Goal: Task Accomplishment & Management: Use online tool/utility

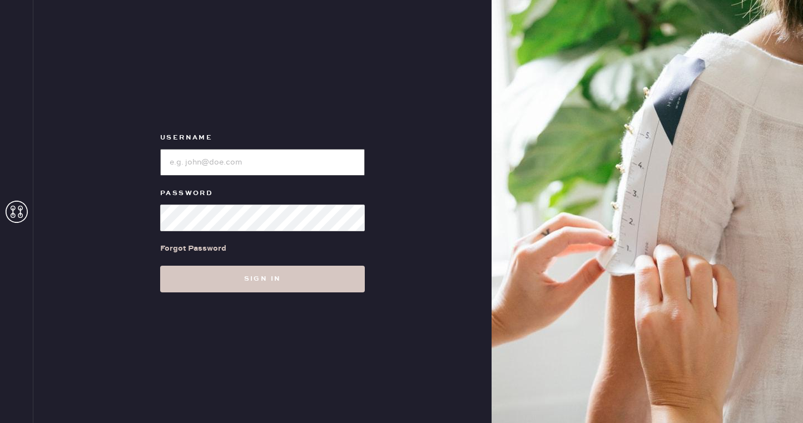
type input "reformationsoho"
click at [300, 295] on div "Username Password Forgot Password Sign in" at bounding box center [262, 211] width 458 height 423
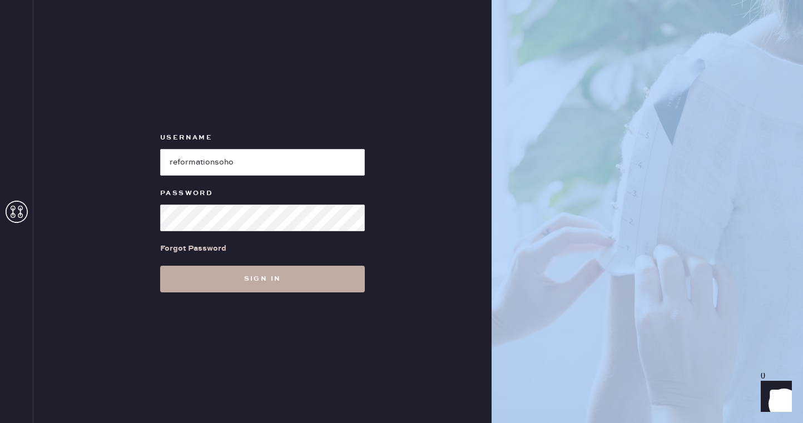
click at [292, 278] on button "Sign in" at bounding box center [262, 279] width 205 height 27
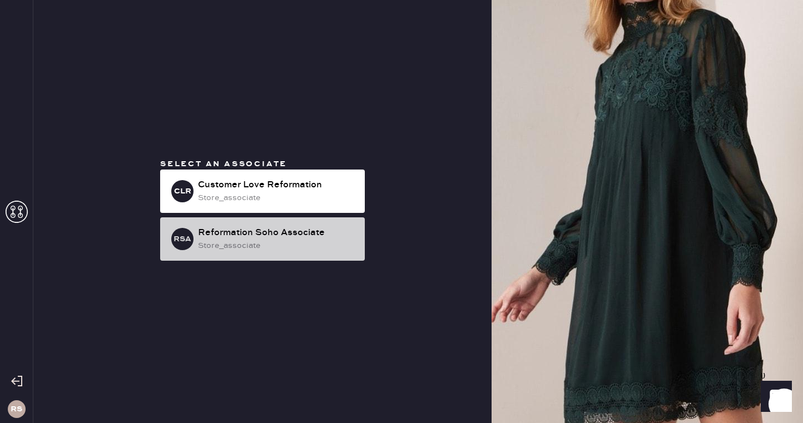
click at [339, 244] on div "store_associate" at bounding box center [277, 246] width 158 height 12
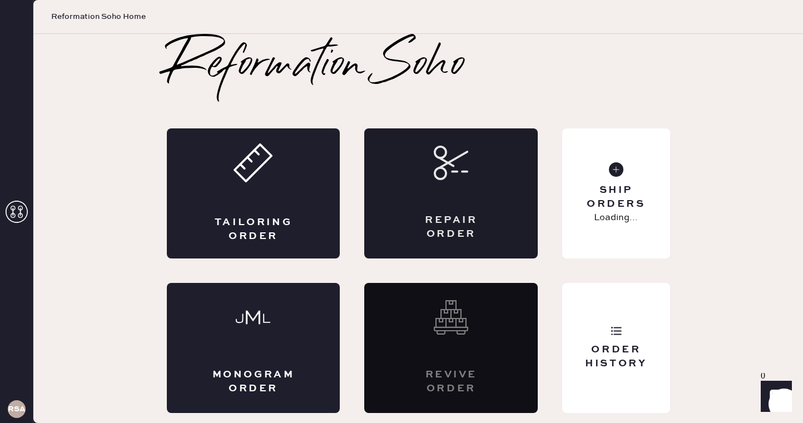
click at [472, 223] on div "Repair Order" at bounding box center [451, 228] width 85 height 28
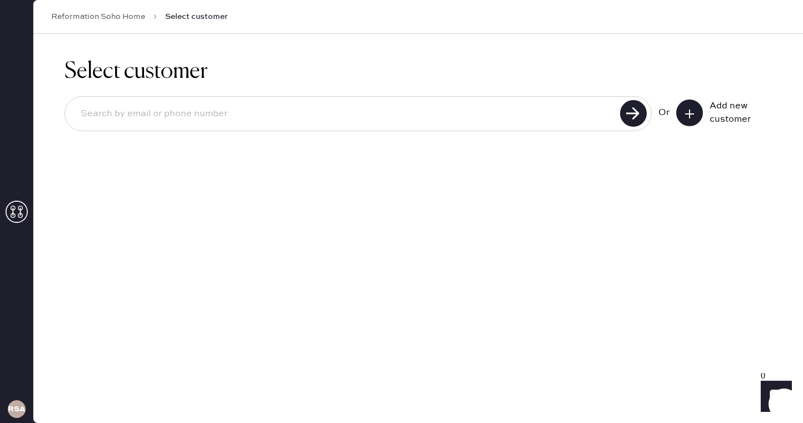
click at [434, 128] on div at bounding box center [358, 113] width 587 height 35
click at [434, 126] on input at bounding box center [344, 114] width 545 height 26
type input "[EMAIL_ADDRESS][PERSON_NAME][DOMAIN_NAME]"
click at [631, 105] on use at bounding box center [633, 113] width 27 height 27
click at [632, 111] on use at bounding box center [633, 113] width 27 height 27
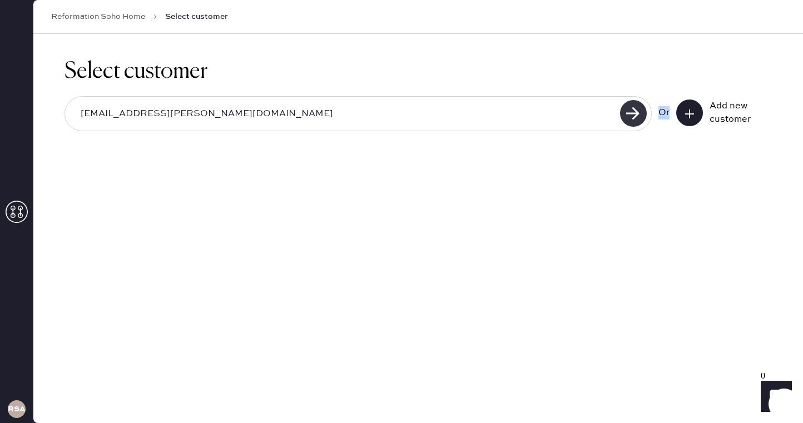
click at [632, 111] on use at bounding box center [633, 113] width 27 height 27
click at [694, 113] on icon at bounding box center [689, 113] width 11 height 11
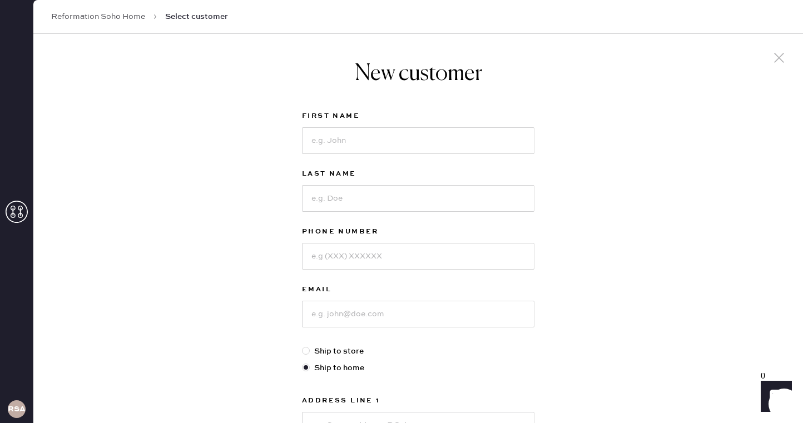
click at [405, 159] on div "First Name" at bounding box center [418, 139] width 232 height 58
click at [405, 140] on input at bounding box center [418, 140] width 232 height 27
type input "[PERSON_NAME]"
click at [319, 206] on input at bounding box center [418, 198] width 232 height 27
type input "[PERSON_NAME]"
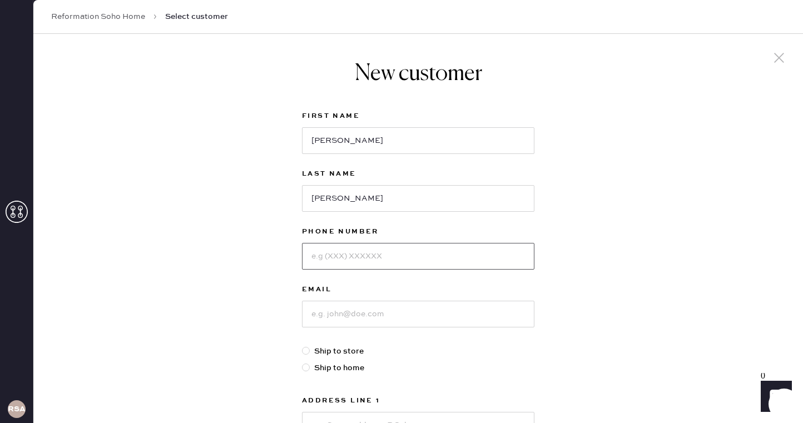
click at [332, 263] on input at bounding box center [418, 256] width 232 height 27
type input "3109240539"
click at [422, 314] on input at bounding box center [418, 314] width 232 height 27
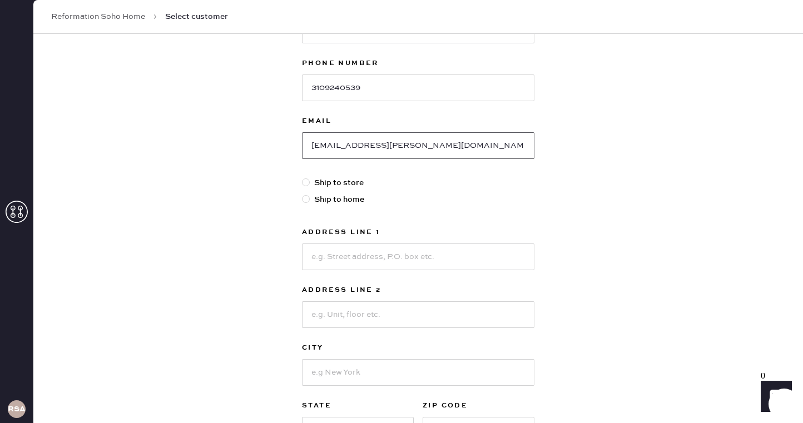
scroll to position [219, 0]
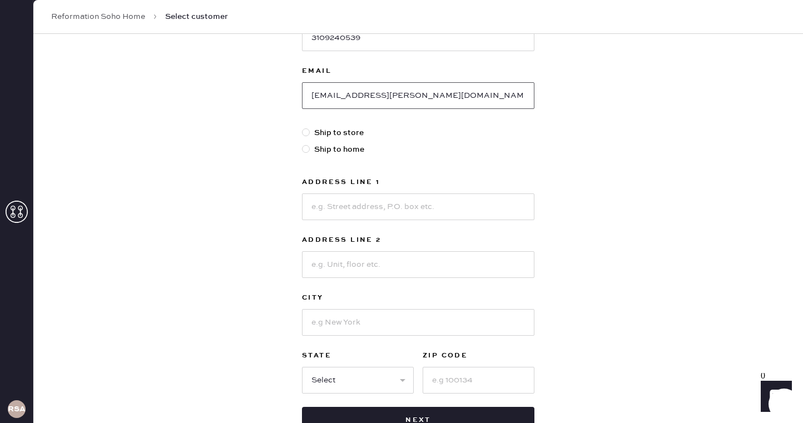
type input "[EMAIL_ADDRESS][PERSON_NAME][DOMAIN_NAME]"
click at [356, 214] on input at bounding box center [418, 207] width 232 height 27
type input "[STREET_ADDRESS]"
click at [366, 258] on input at bounding box center [418, 264] width 232 height 27
type input "4"
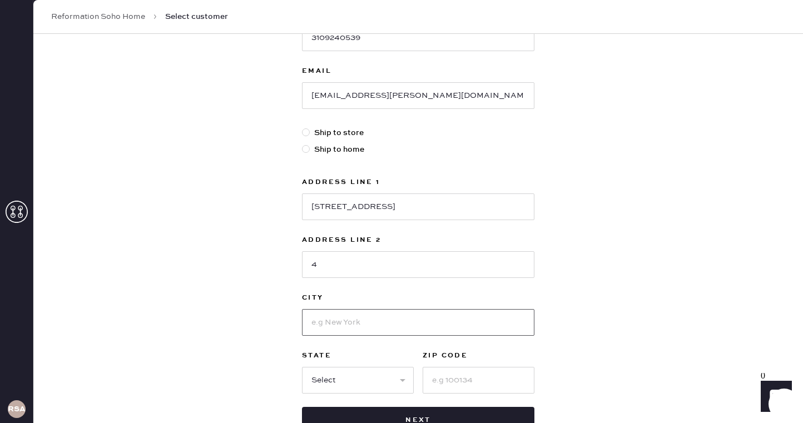
click at [336, 330] on input at bounding box center [418, 322] width 232 height 27
type input "[US_STATE]"
click at [385, 376] on select "Select AK AL AR AZ CA CO CT [GEOGRAPHIC_DATA] DE FL [GEOGRAPHIC_DATA] HI [GEOGR…" at bounding box center [358, 380] width 112 height 27
select select "NY"
click at [302, 367] on select "Select AK AL AR AZ CA CO CT [GEOGRAPHIC_DATA] DE FL [GEOGRAPHIC_DATA] HI [GEOGR…" at bounding box center [358, 380] width 112 height 27
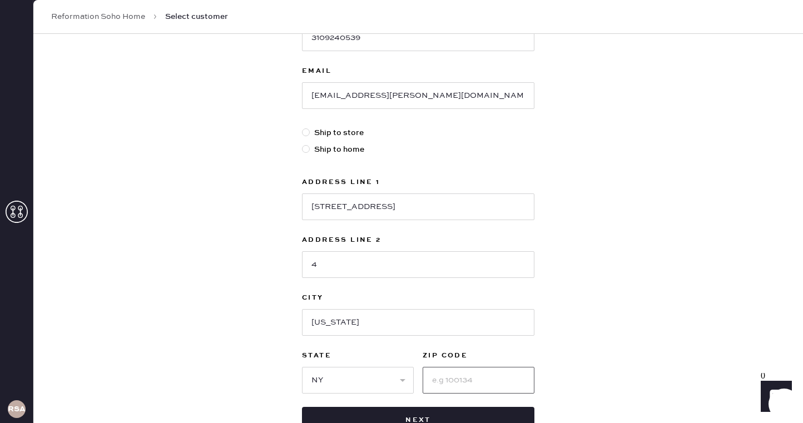
click at [449, 391] on input at bounding box center [479, 380] width 112 height 27
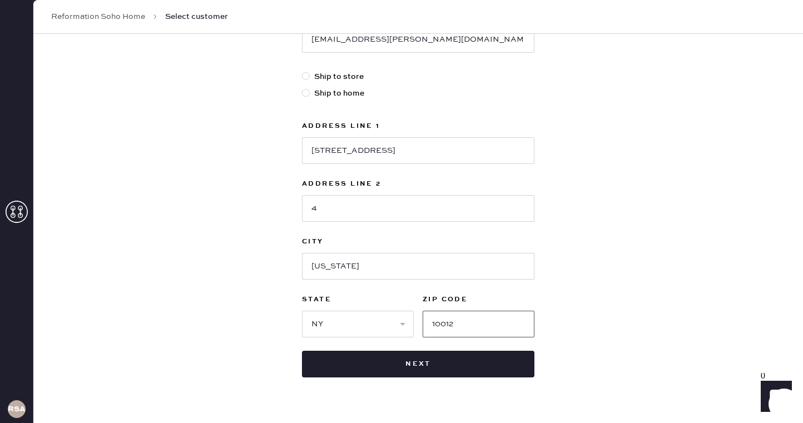
scroll to position [294, 0]
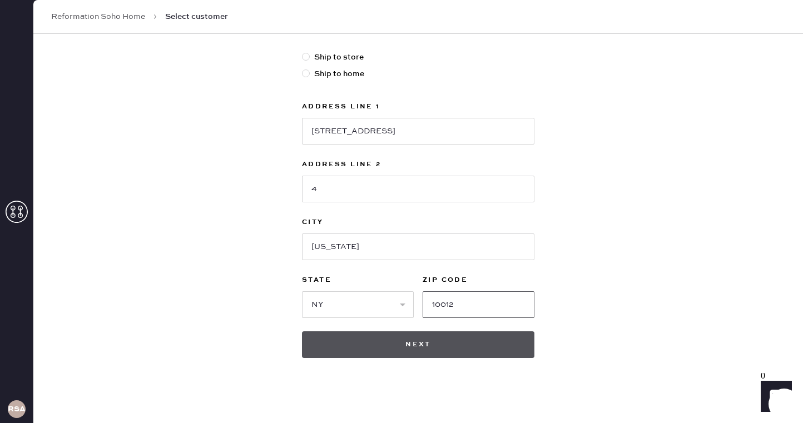
type input "10012"
click at [483, 355] on button "Next" at bounding box center [418, 344] width 232 height 27
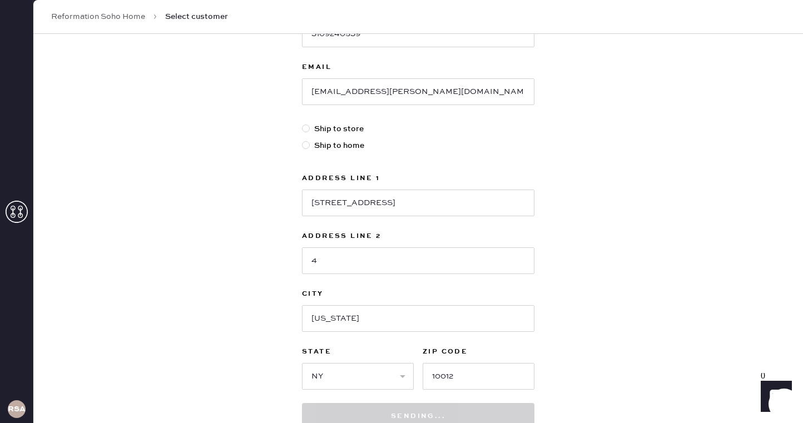
scroll to position [214, 0]
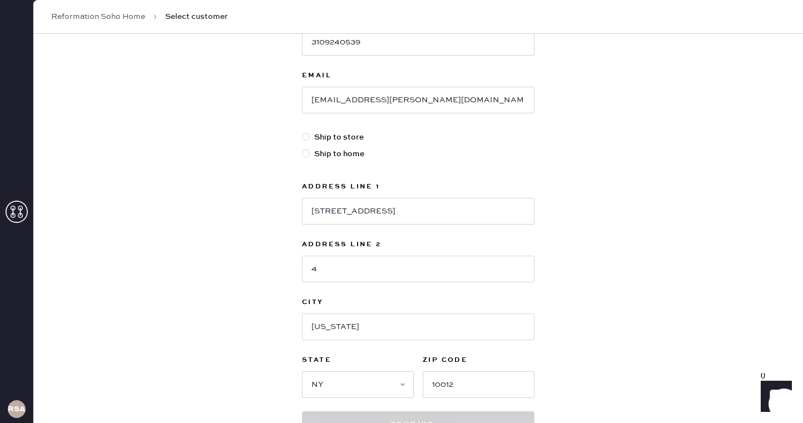
click at [310, 155] on div at bounding box center [308, 154] width 12 height 12
click at [303, 148] on input "Ship to home" at bounding box center [302, 148] width 1 height 1
radio input "true"
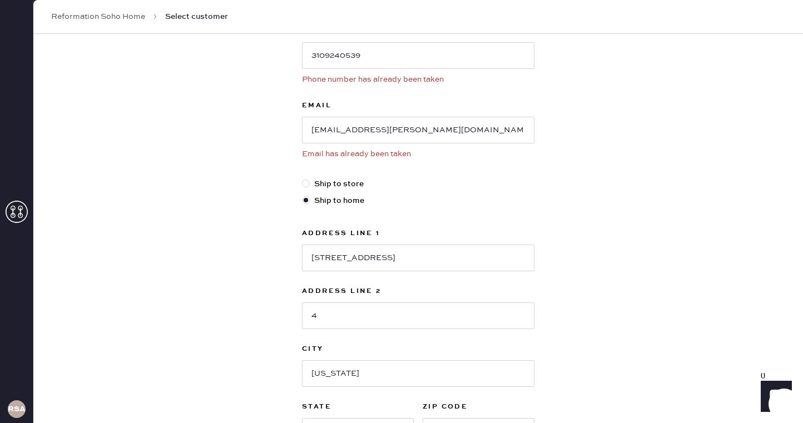
scroll to position [189, 0]
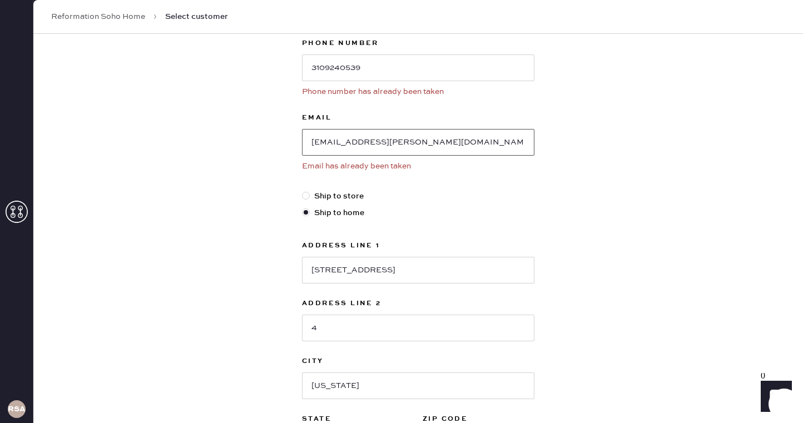
click at [358, 147] on input "[EMAIL_ADDRESS][PERSON_NAME][DOMAIN_NAME]" at bounding box center [418, 142] width 232 height 27
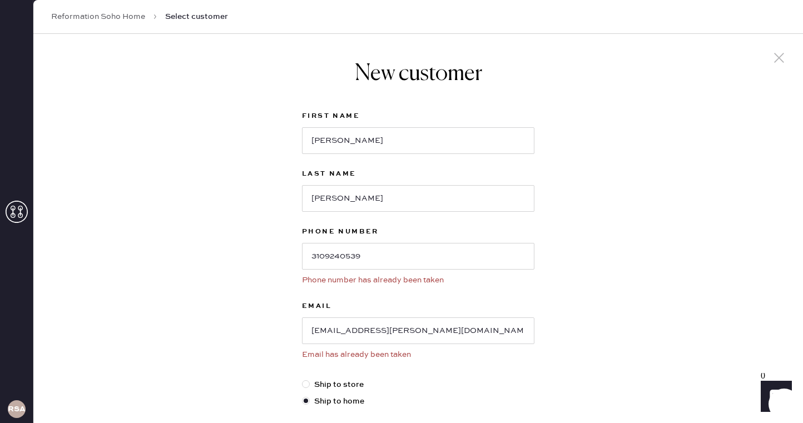
click at [113, 12] on link "Reformation Soho Home" at bounding box center [98, 16] width 94 height 11
click at [402, 152] on input "[PERSON_NAME]" at bounding box center [418, 140] width 232 height 27
click at [110, 19] on link "Reformation Soho Home" at bounding box center [98, 16] width 94 height 11
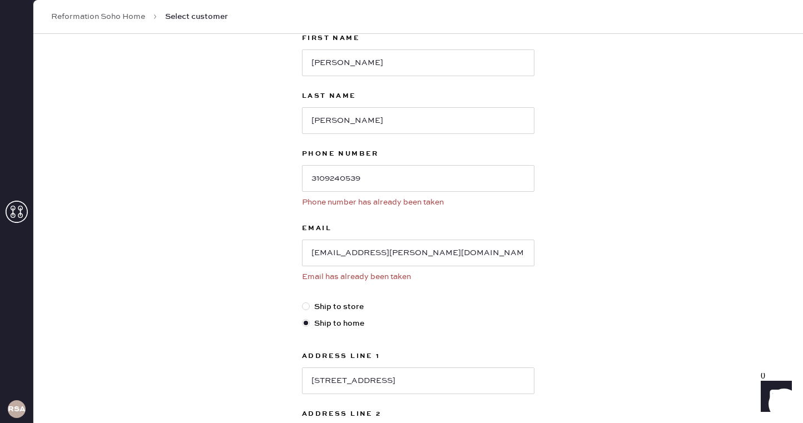
scroll to position [78, 0]
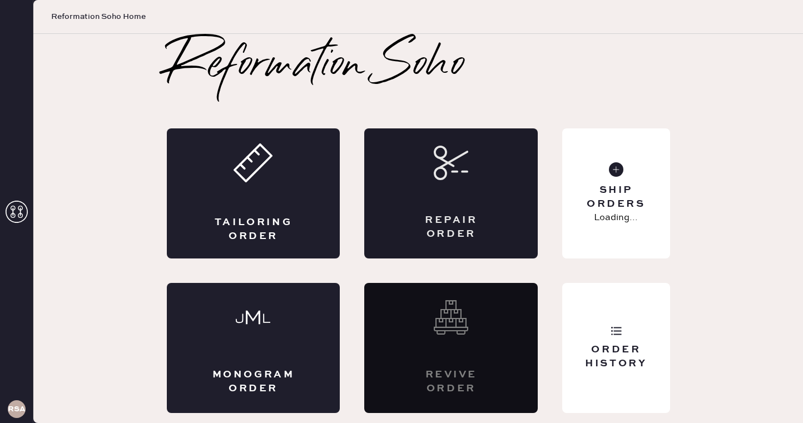
click at [433, 198] on div "Repair Order" at bounding box center [451, 193] width 174 height 130
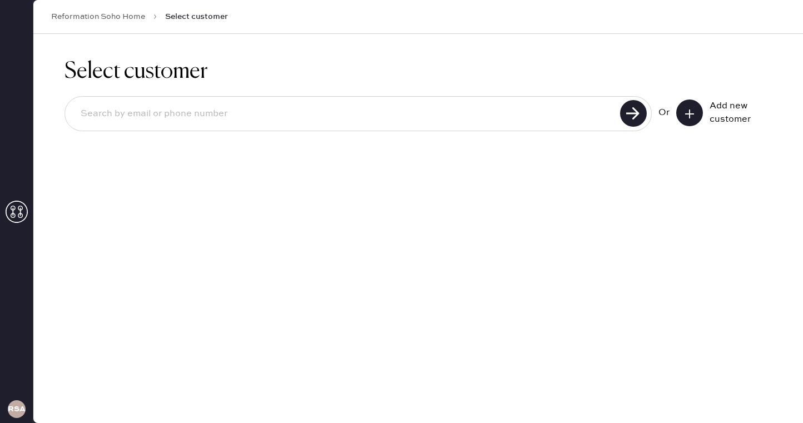
click at [330, 107] on input at bounding box center [344, 114] width 545 height 26
paste input "whitney@clarfield.com"
type input "whitney@clarfield.com"
click at [630, 115] on use at bounding box center [633, 113] width 27 height 27
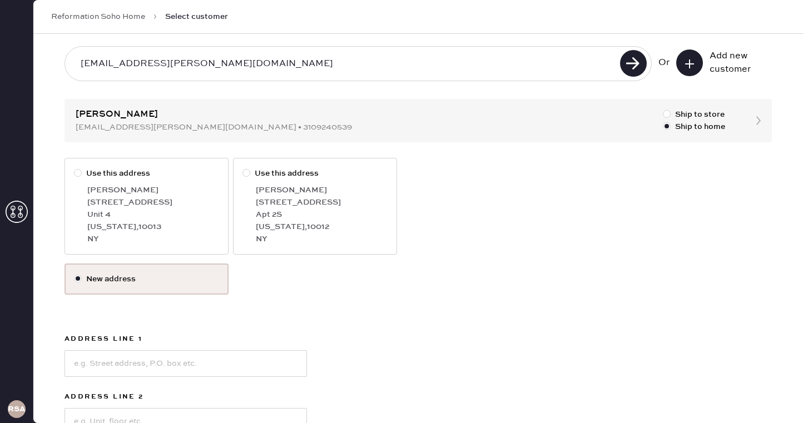
scroll to position [53, 0]
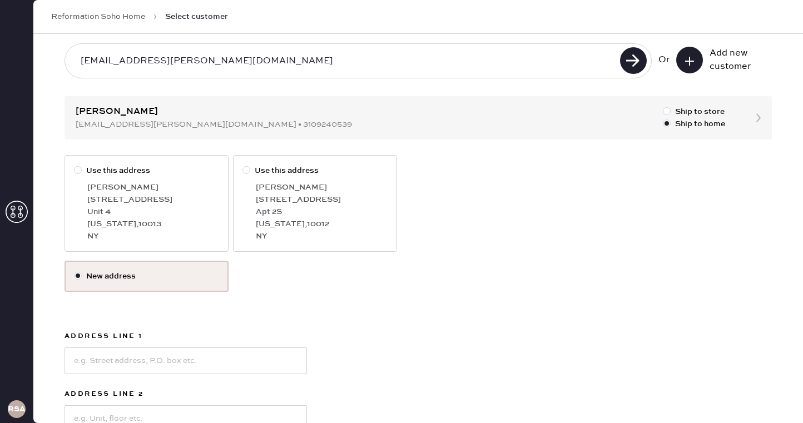
click at [142, 205] on div "[STREET_ADDRESS]" at bounding box center [153, 200] width 132 height 12
click at [75, 165] on input "Use this address" at bounding box center [74, 165] width 1 height 1
radio input "true"
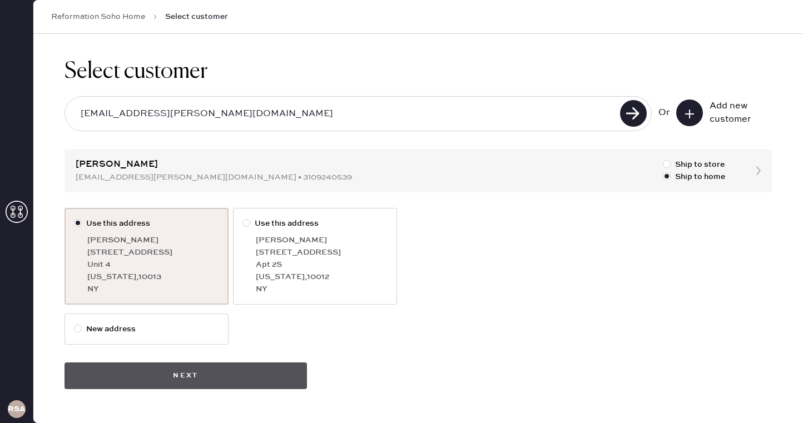
click at [206, 375] on button "Next" at bounding box center [186, 376] width 242 height 27
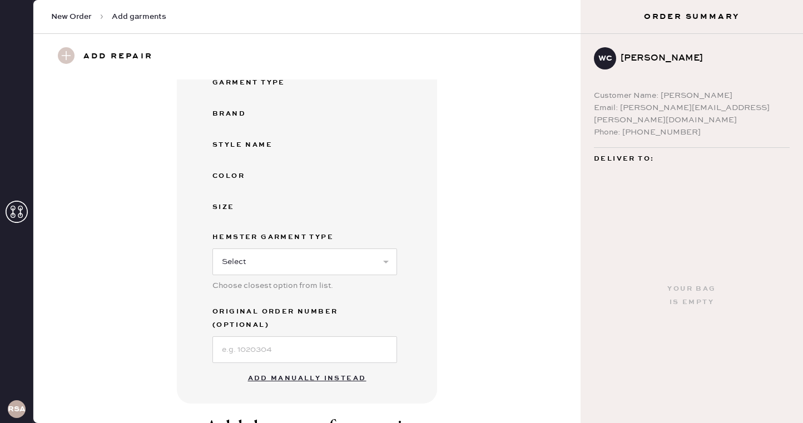
scroll to position [131, 0]
click at [329, 260] on select "Select Basic Skirt Jeans Leggings Pants Shorts Basic Sleeved Dress Basic Sleeve…" at bounding box center [304, 261] width 185 height 27
select select "7"
click at [212, 248] on select "Select Basic Skirt Jeans Leggings Pants Shorts Basic Sleeved Dress Basic Sleeve…" at bounding box center [304, 261] width 185 height 27
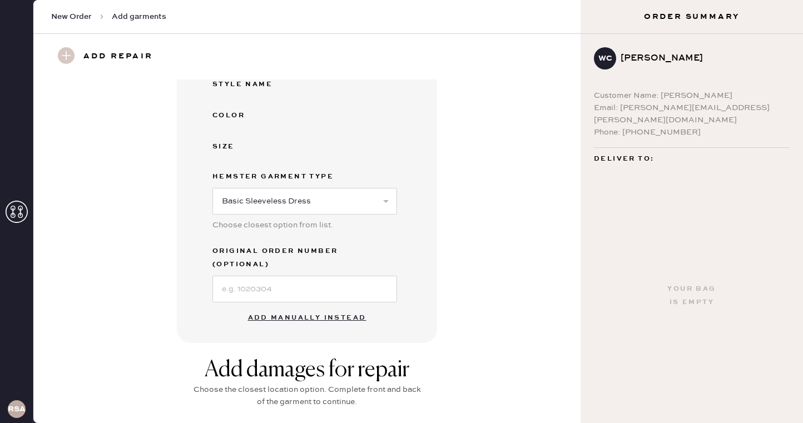
click at [320, 307] on button "Add manually instead" at bounding box center [307, 318] width 132 height 22
select select "7"
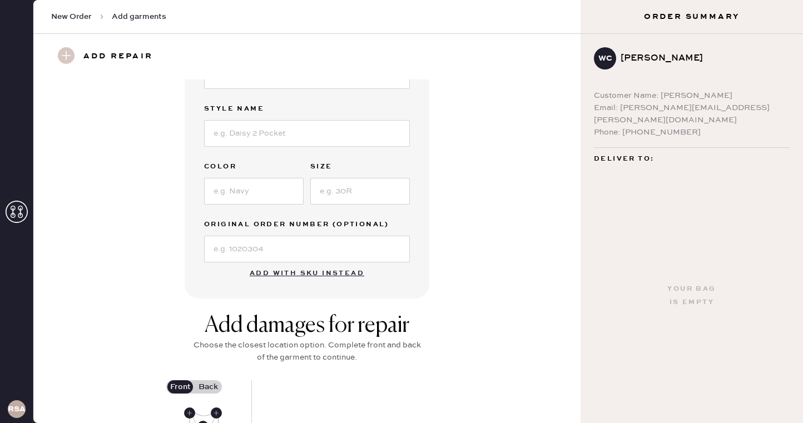
scroll to position [167, 0]
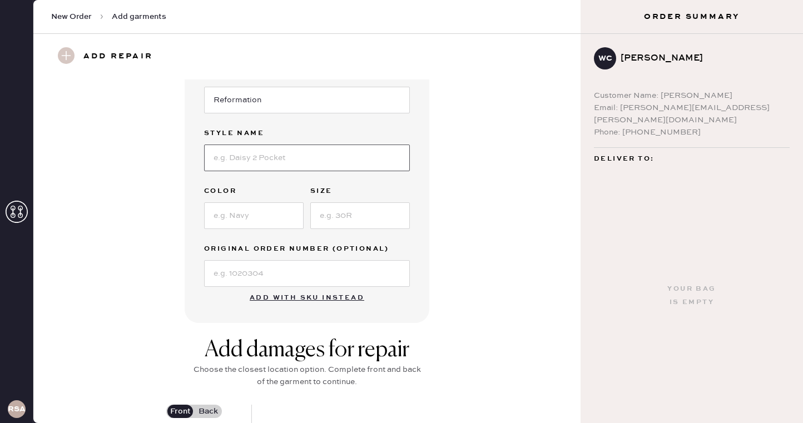
click at [301, 165] on input at bounding box center [307, 158] width 206 height 27
type input "b"
type input "V"
type input "Balia"
click at [458, 207] on div "Garment details Garment Type Select Basic Skirt Jeans Leggings Pants Shorts Bas…" at bounding box center [306, 118] width 507 height 410
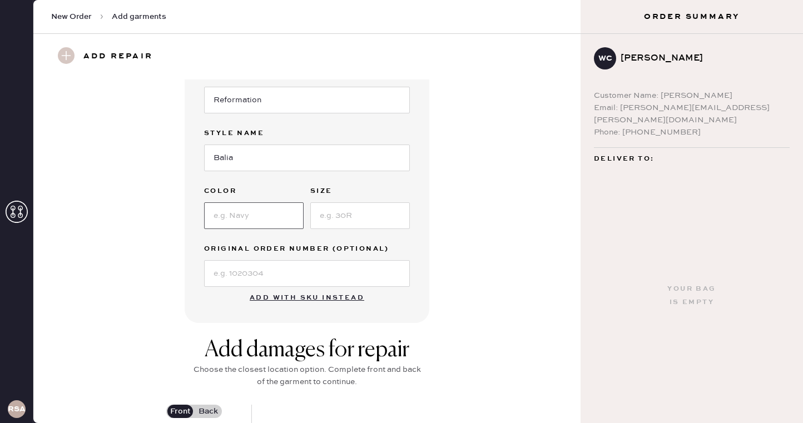
click at [278, 222] on input at bounding box center [254, 215] width 100 height 27
type input "sundried tomato"
click at [338, 216] on input at bounding box center [360, 215] width 100 height 27
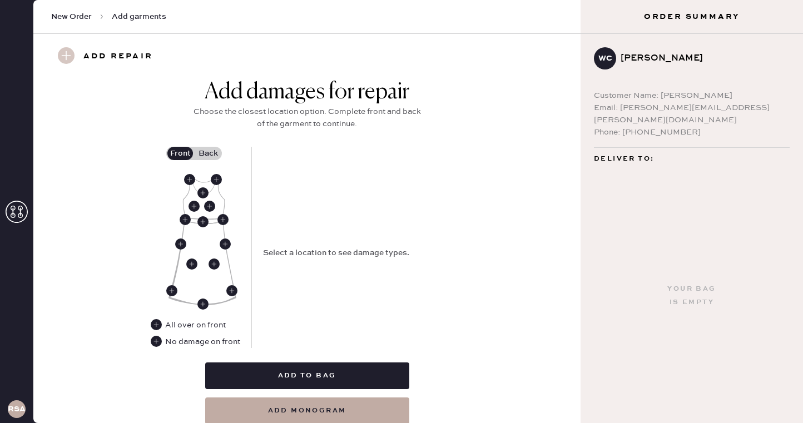
scroll to position [427, 0]
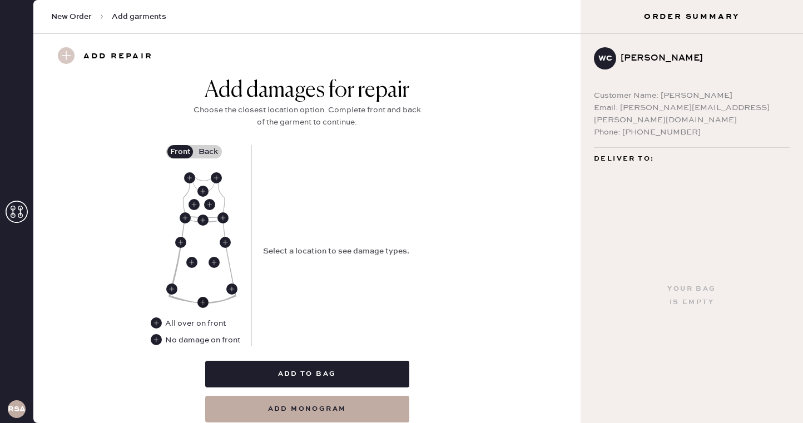
type input "10"
click at [207, 304] on use at bounding box center [202, 302] width 11 height 11
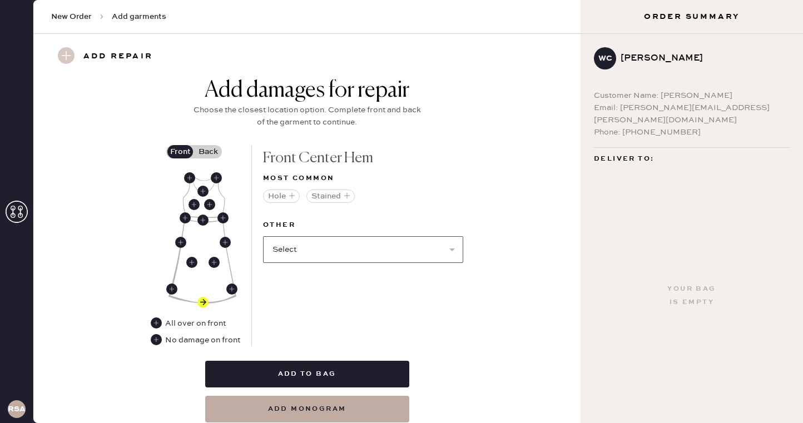
click at [325, 250] on select "Select Broken / Ripped Hem Broken Beads Broken Belt Loop Broken Button Broken C…" at bounding box center [363, 249] width 200 height 27
select select "1619"
click at [263, 236] on select "Select Broken / Ripped Hem Broken Beads Broken Belt Loop Broken Button Broken C…" at bounding box center [363, 249] width 200 height 27
select select
click at [204, 341] on div "No damage on front" at bounding box center [202, 340] width 75 height 12
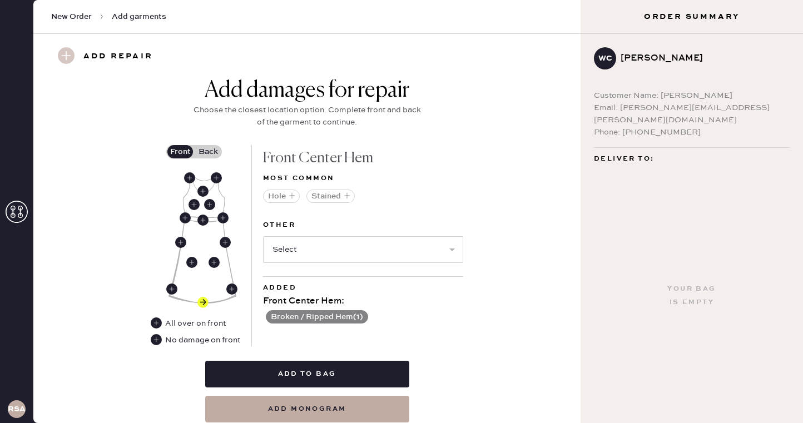
click at [211, 150] on label "Back" at bounding box center [208, 151] width 28 height 13
click at [208, 152] on input "Back" at bounding box center [208, 152] width 0 height 0
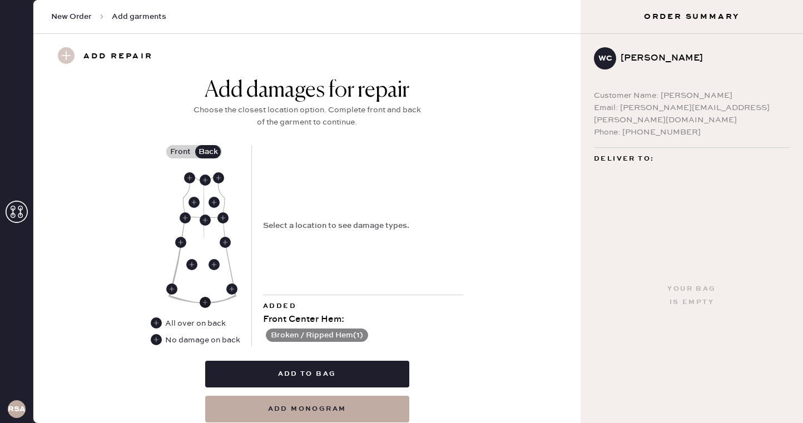
click at [205, 301] on use at bounding box center [205, 302] width 11 height 11
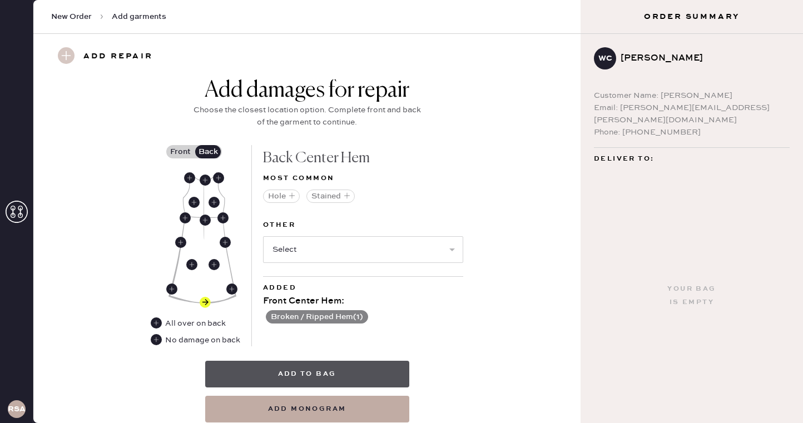
click at [371, 372] on button "Add to bag" at bounding box center [307, 374] width 204 height 27
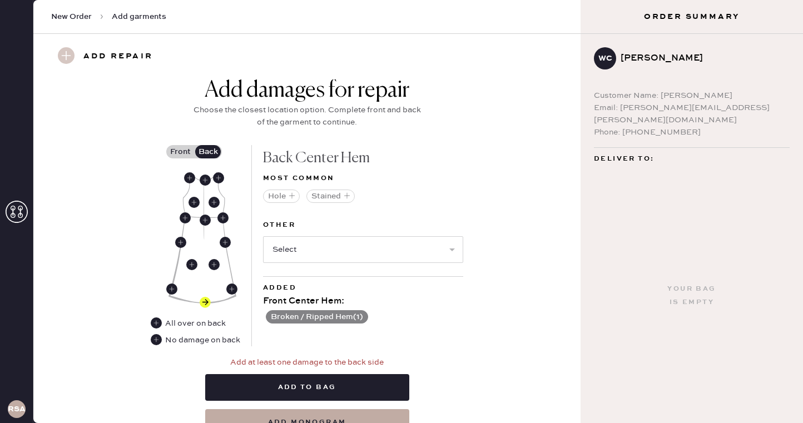
click at [149, 342] on div "Add damages for repair Choose the closest location option. Complete front and b…" at bounding box center [306, 256] width 507 height 359
click at [155, 341] on use at bounding box center [156, 339] width 11 height 11
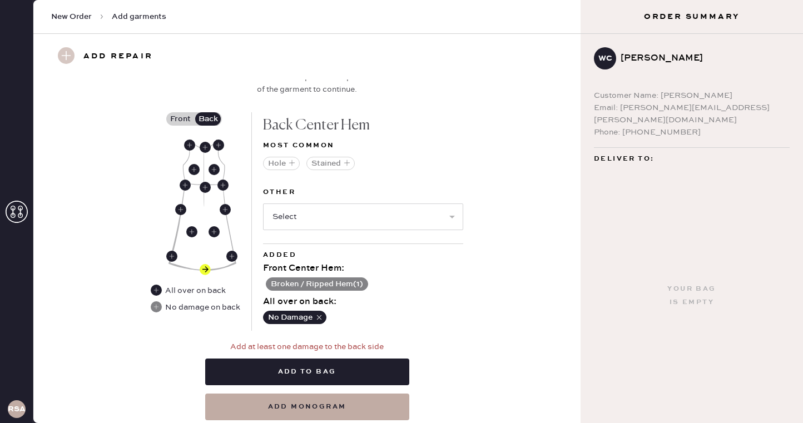
scroll to position [469, 0]
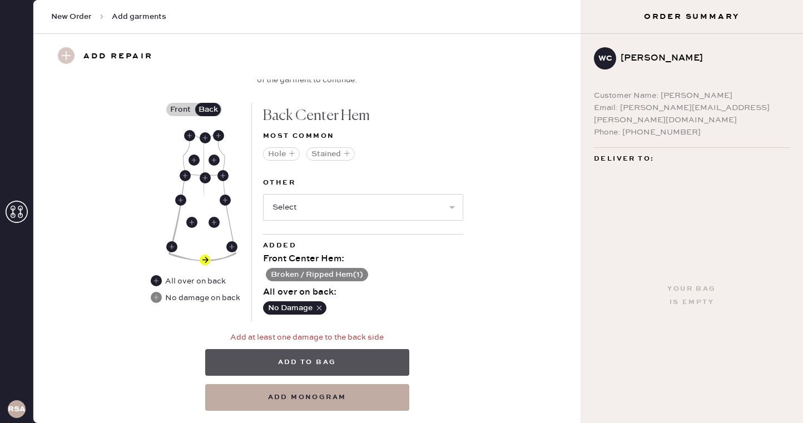
click at [355, 361] on button "Add to bag" at bounding box center [307, 362] width 204 height 27
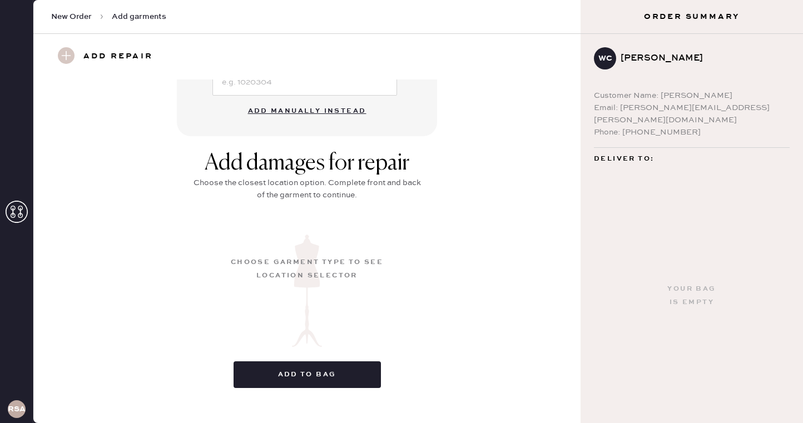
scroll to position [124, 0]
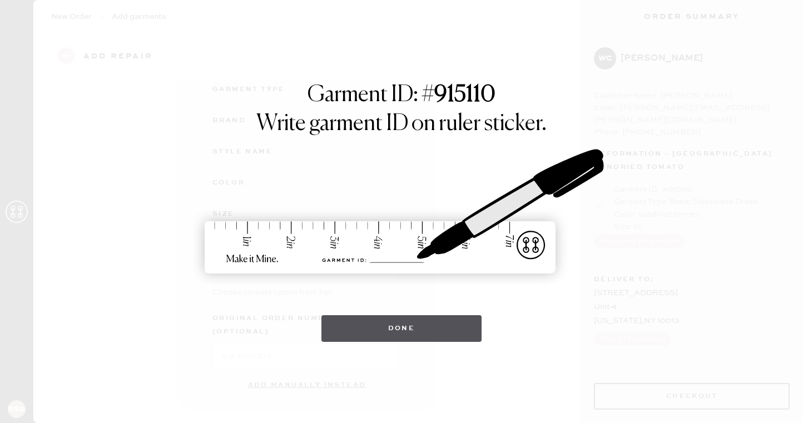
click at [423, 324] on button "Done" at bounding box center [401, 328] width 161 height 27
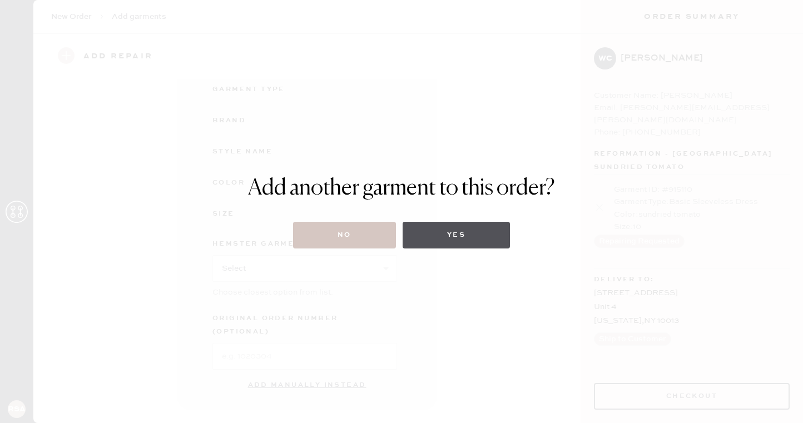
click at [455, 229] on button "Yes" at bounding box center [456, 235] width 107 height 27
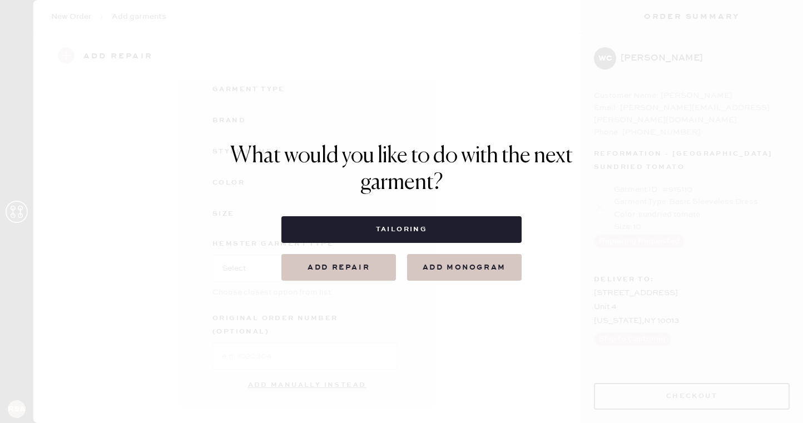
click at [352, 267] on button "Add repair" at bounding box center [338, 267] width 115 height 27
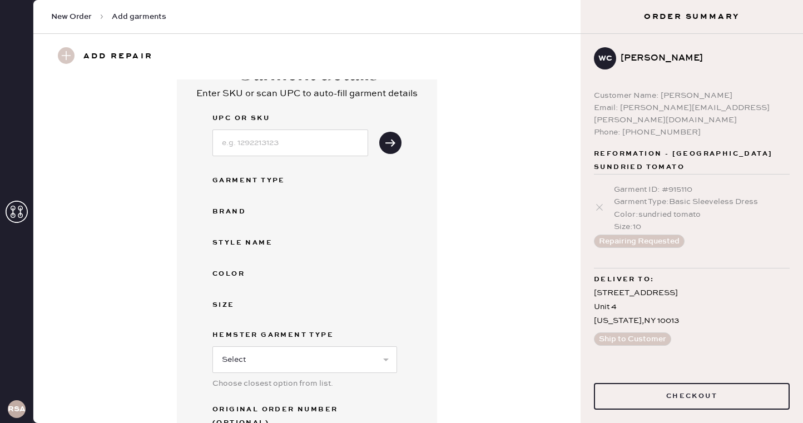
scroll to position [0, 0]
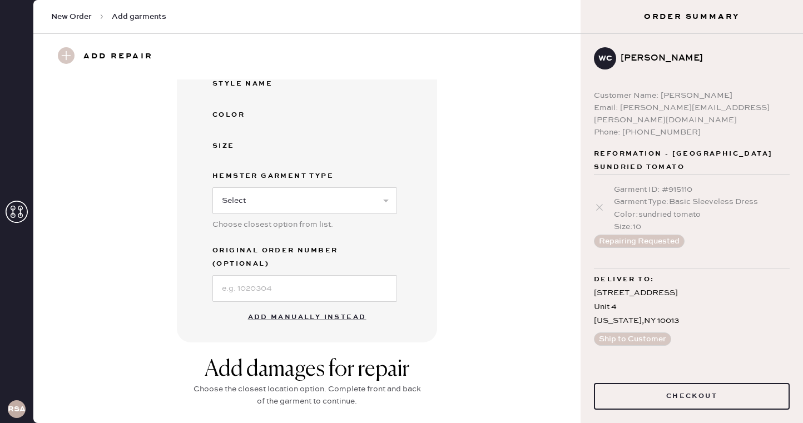
click at [320, 306] on button "Add manually instead" at bounding box center [307, 317] width 132 height 22
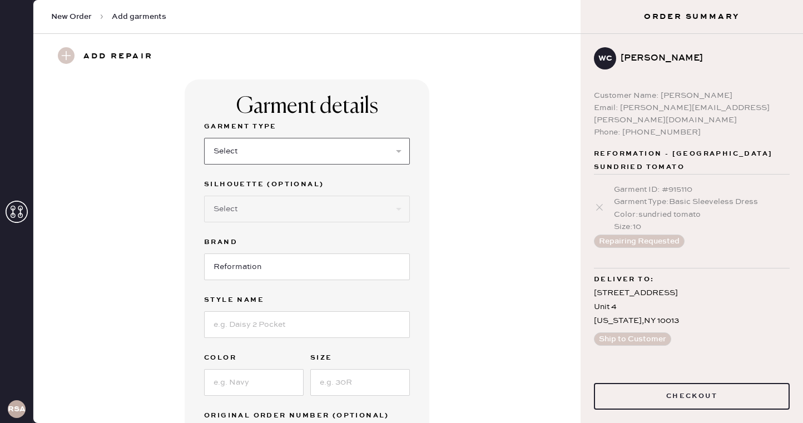
click at [289, 148] on select "Select Basic Skirt Jeans Leggings Pants Shorts Basic Sleeved Dress Basic Sleeve…" at bounding box center [307, 151] width 206 height 27
select select "7"
click at [204, 138] on select "Select Basic Skirt Jeans Leggings Pants Shorts Basic Sleeved Dress Basic Sleeve…" at bounding box center [307, 151] width 206 height 27
click at [276, 334] on input at bounding box center [307, 324] width 206 height 27
type input "balia dress"
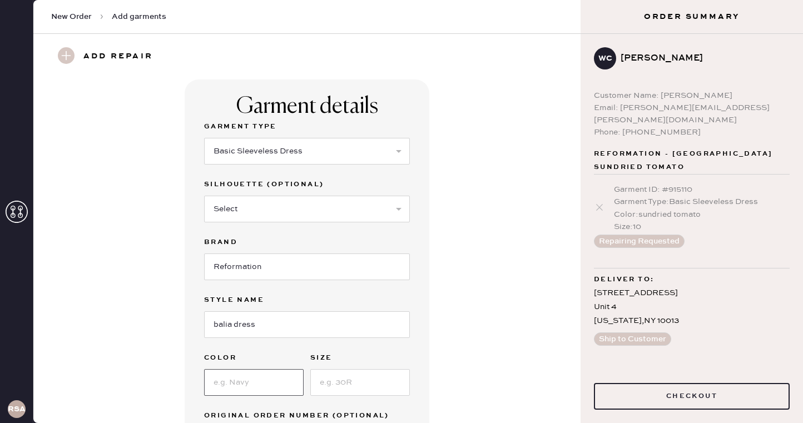
click at [269, 388] on input at bounding box center [254, 382] width 100 height 27
type input "black"
click at [350, 354] on label "Size" at bounding box center [360, 357] width 100 height 13
click at [357, 374] on input at bounding box center [360, 382] width 100 height 27
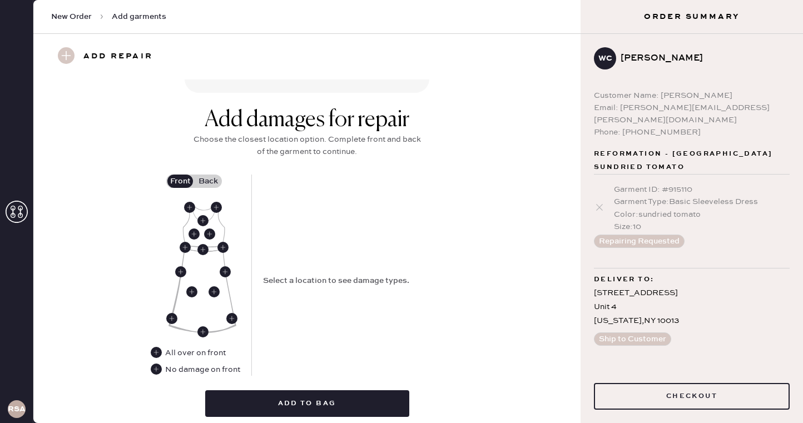
scroll to position [398, 0]
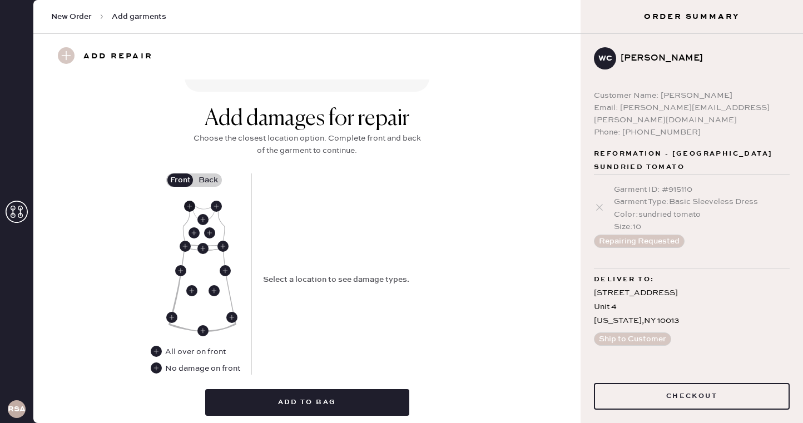
type input "10"
click at [187, 205] on use at bounding box center [189, 206] width 11 height 11
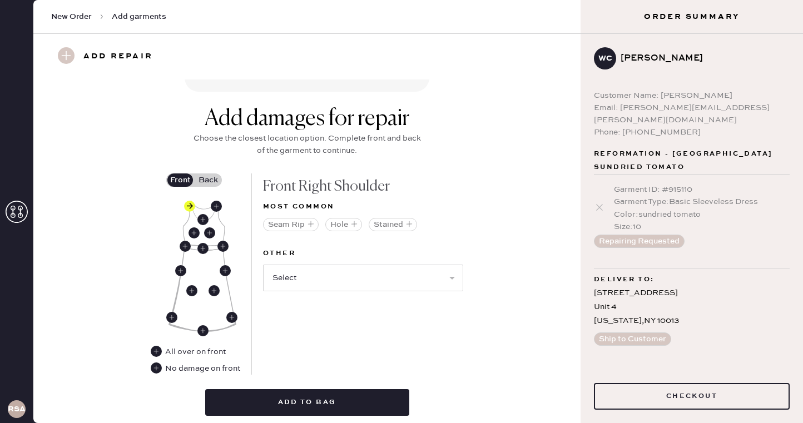
click at [372, 293] on div "Other Select Broken / Ripped Hem Broken Beads Broken Belt Loop Broken Button Br…" at bounding box center [363, 276] width 200 height 58
click at [371, 288] on select "Select Broken / Ripped Hem Broken Beads Broken Belt Loop Broken Button Broken C…" at bounding box center [363, 278] width 200 height 27
select select "1612"
click at [263, 265] on select "Select Broken / Ripped Hem Broken Beads Broken Belt Loop Broken Button Broken C…" at bounding box center [363, 278] width 200 height 27
select select
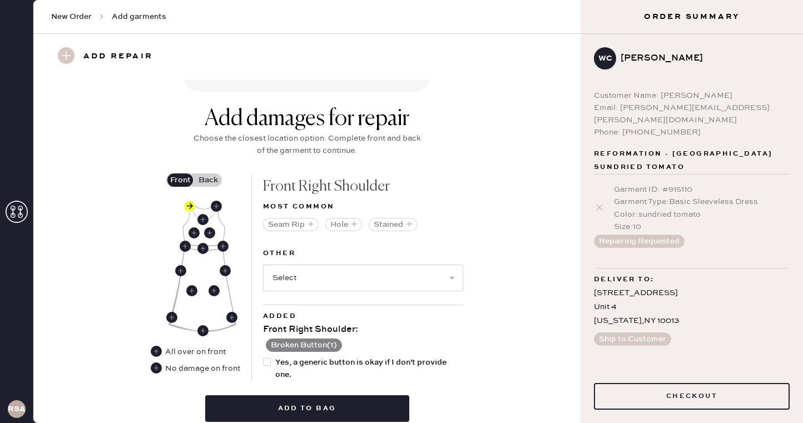
click at [345, 365] on span "Yes, a generic button is okay if I don't provide one." at bounding box center [369, 368] width 188 height 24
click at [264, 357] on input "Yes, a generic button is okay if I don't provide one." at bounding box center [263, 356] width 1 height 1
checkbox input "true"
click at [159, 367] on use at bounding box center [156, 368] width 11 height 11
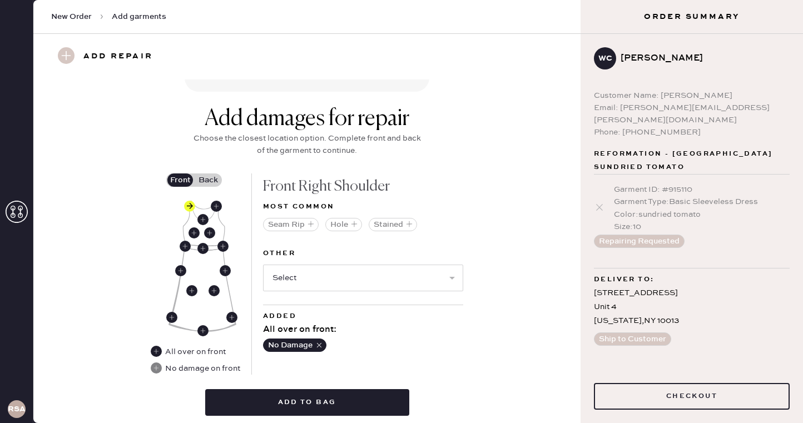
click at [205, 179] on label "Back" at bounding box center [208, 180] width 28 height 13
click at [208, 180] on input "Back" at bounding box center [208, 180] width 0 height 0
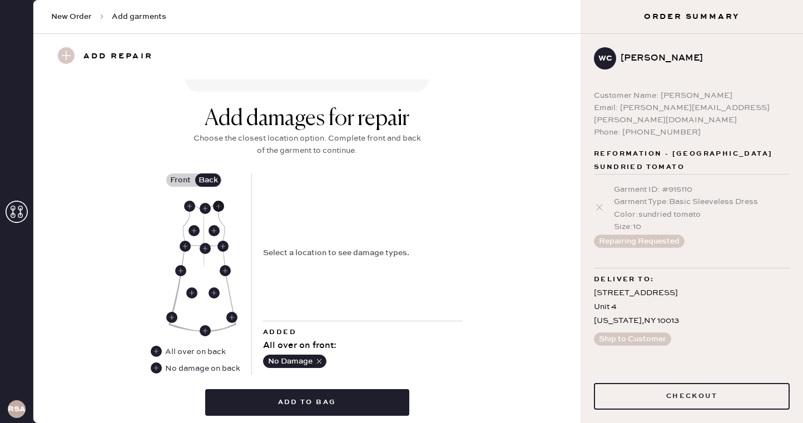
click at [215, 203] on use at bounding box center [218, 206] width 11 height 11
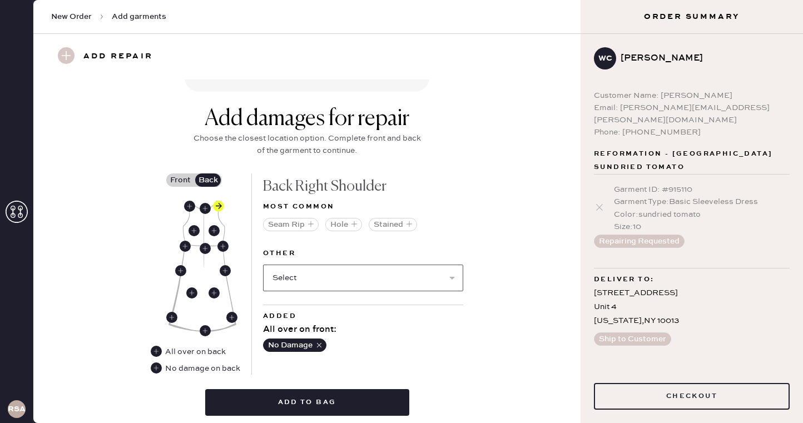
click at [326, 275] on select "Select Broken / Ripped Hem Broken Beads Broken Belt Loop Broken Button Broken C…" at bounding box center [363, 278] width 200 height 27
select select "1612"
click at [263, 265] on select "Select Broken / Ripped Hem Broken Beads Broken Belt Loop Broken Button Broken C…" at bounding box center [363, 278] width 200 height 27
select select
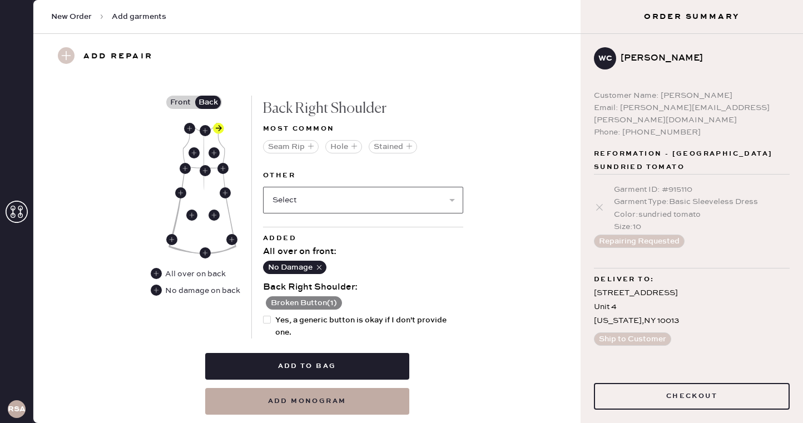
scroll to position [497, 0]
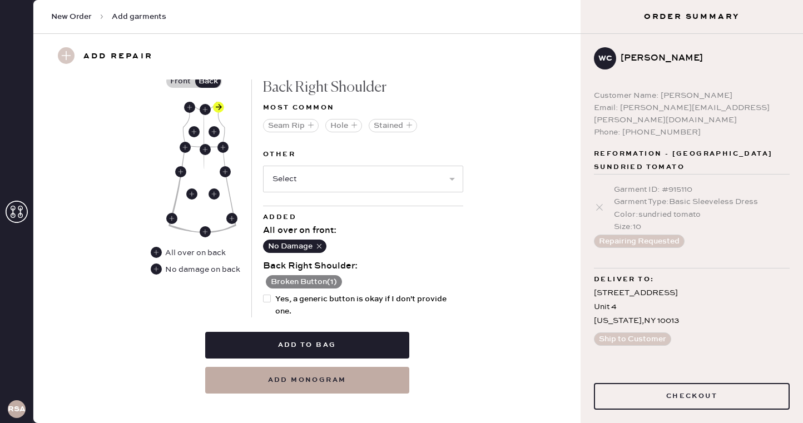
click at [323, 302] on span "Yes, a generic button is okay if I don't provide one." at bounding box center [369, 305] width 188 height 24
click at [264, 294] on input "Yes, a generic button is okay if I don't provide one." at bounding box center [263, 293] width 1 height 1
checkbox input "true"
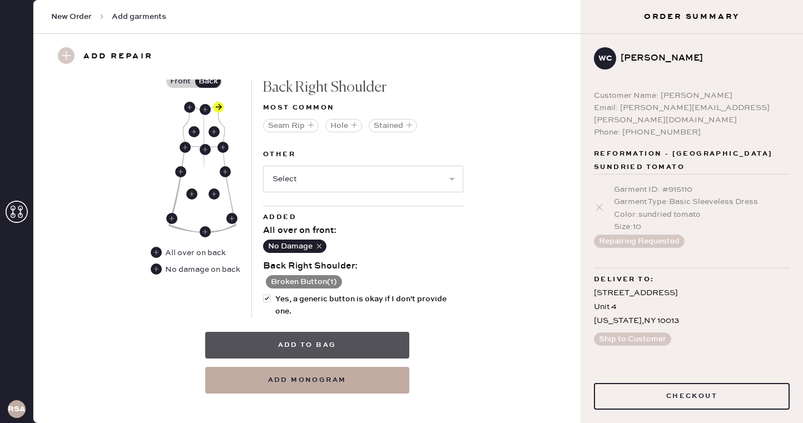
click at [332, 348] on button "Add to bag" at bounding box center [307, 345] width 204 height 27
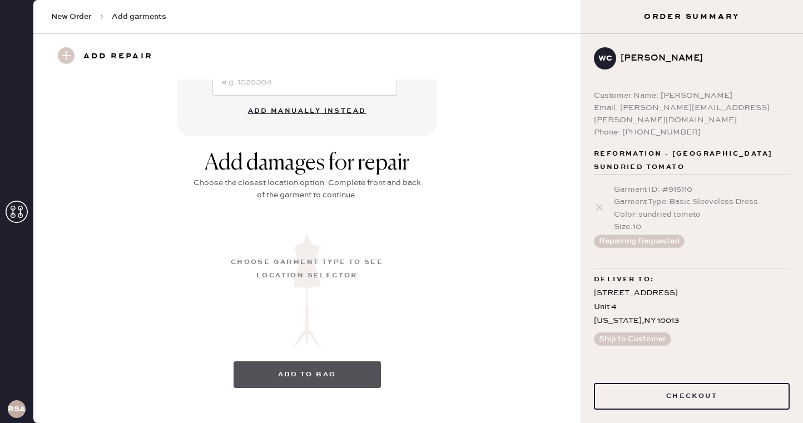
scroll to position [124, 0]
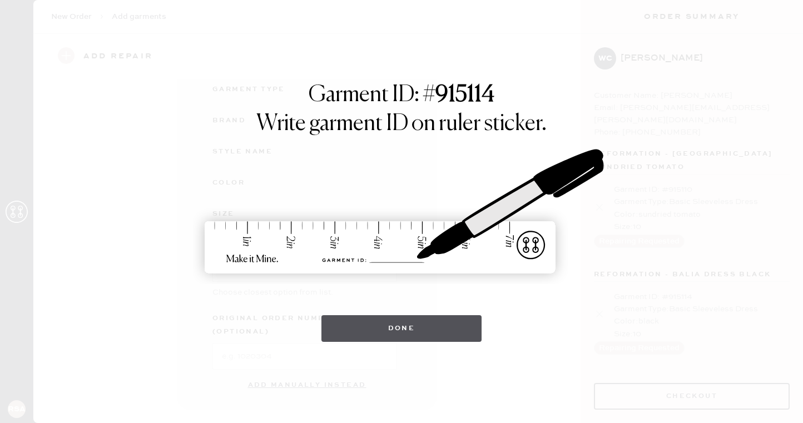
click at [412, 331] on button "Done" at bounding box center [401, 328] width 161 height 27
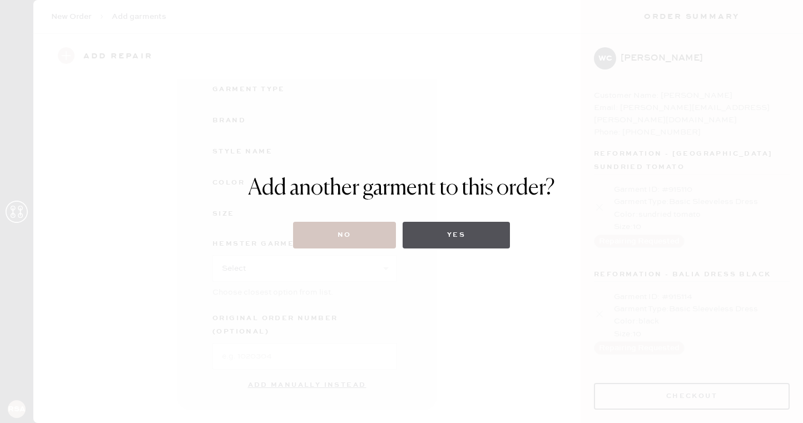
click at [482, 230] on button "Yes" at bounding box center [456, 235] width 107 height 27
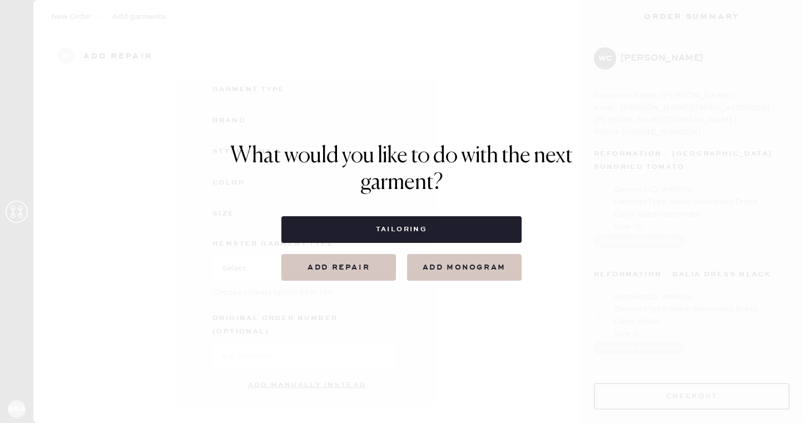
click at [372, 262] on button "Add repair" at bounding box center [338, 267] width 115 height 27
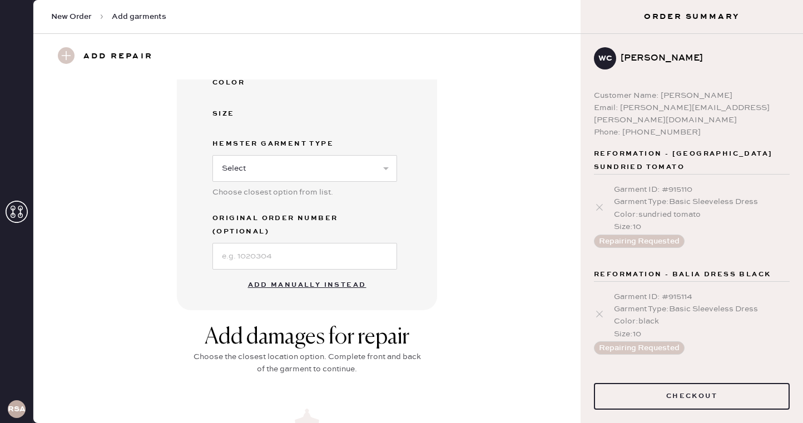
click at [292, 276] on button "Add manually instead" at bounding box center [307, 285] width 132 height 22
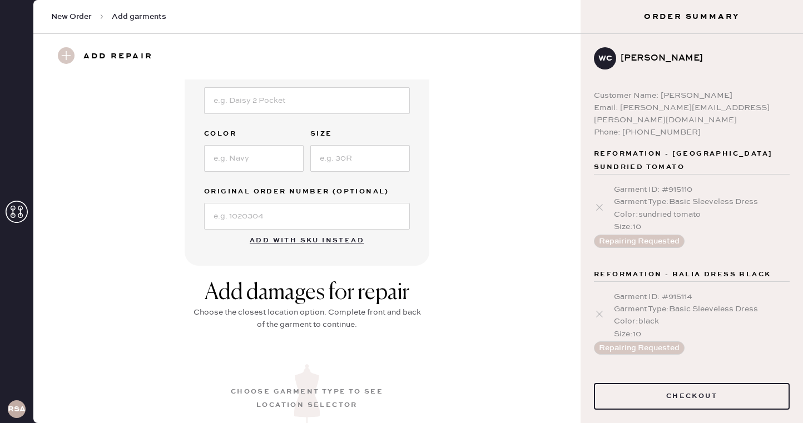
scroll to position [200, 0]
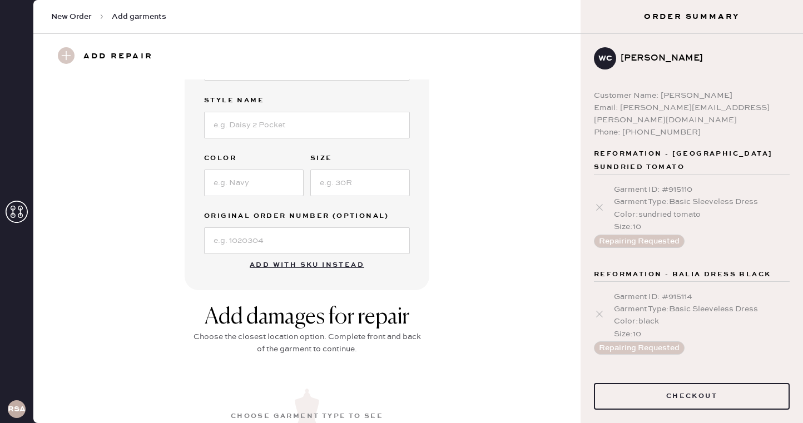
click at [323, 138] on div "Garment Type Select Basic Skirt Jeans Leggings Pants Shorts Basic Sleeved Dress…" at bounding box center [307, 87] width 206 height 334
click at [323, 125] on input at bounding box center [307, 125] width 206 height 27
type input "balia dress"
click at [269, 187] on input at bounding box center [254, 183] width 100 height 27
type input "remy check"
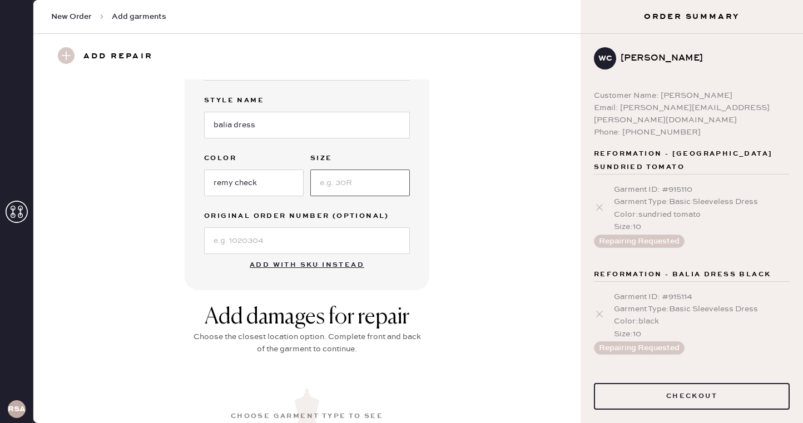
click at [335, 182] on input at bounding box center [360, 183] width 100 height 27
type input "10"
click at [265, 243] on input at bounding box center [307, 240] width 206 height 27
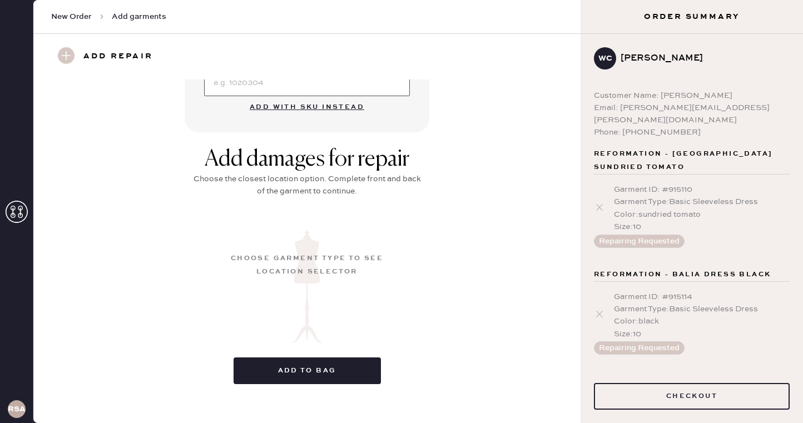
scroll to position [367, 0]
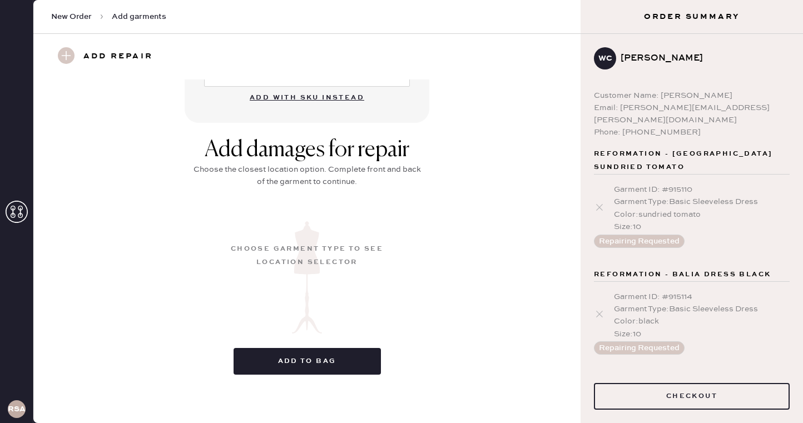
click at [403, 202] on div "Add damages for repair Choose the closest location option. Complete front and b…" at bounding box center [307, 171] width 234 height 68
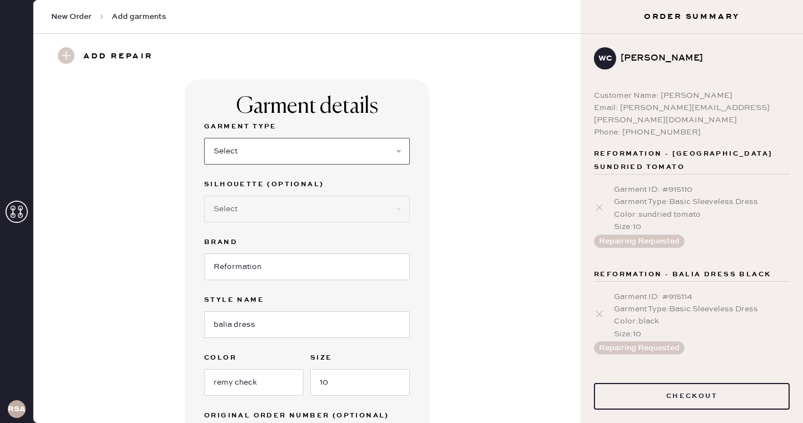
click at [334, 151] on select "Select Basic Skirt Jeans Leggings Pants Shorts Basic Sleeved Dress Basic Sleeve…" at bounding box center [307, 151] width 206 height 27
select select "7"
click at [204, 138] on select "Select Basic Skirt Jeans Leggings Pants Shorts Basic Sleeved Dress Basic Sleeve…" at bounding box center [307, 151] width 206 height 27
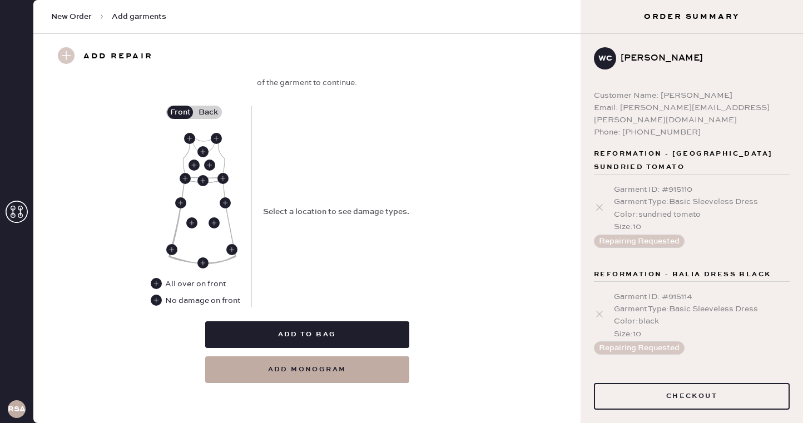
scroll to position [462, 0]
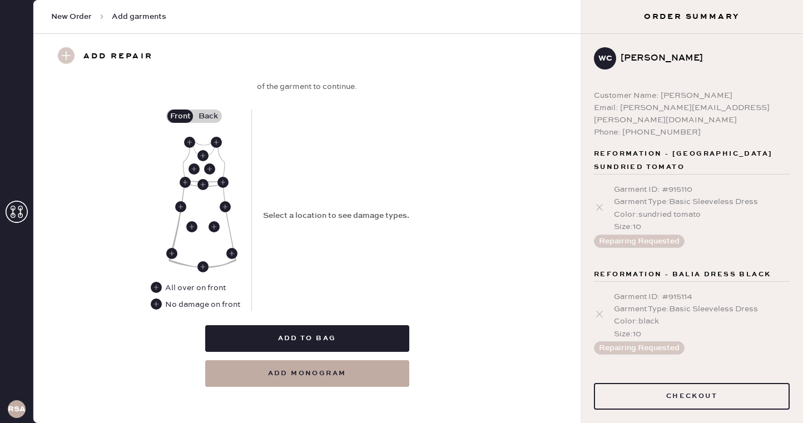
click at [163, 309] on div "No damage on front" at bounding box center [201, 305] width 78 height 12
click at [159, 305] on use at bounding box center [156, 304] width 11 height 11
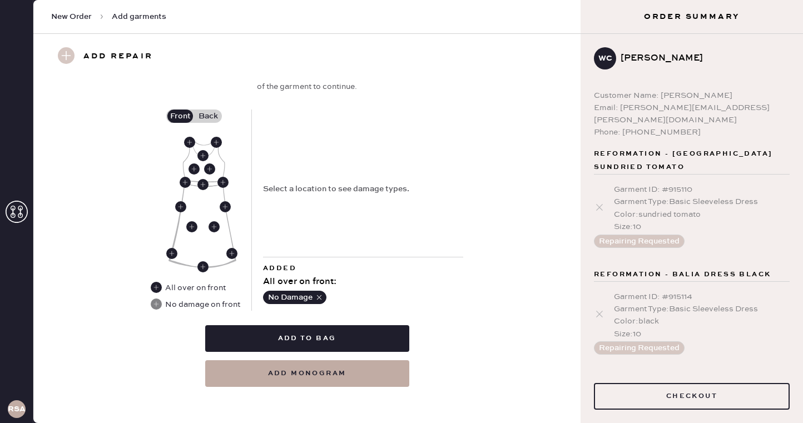
click at [204, 116] on label "Back" at bounding box center [208, 116] width 28 height 13
click at [208, 116] on input "Back" at bounding box center [208, 116] width 0 height 0
click at [220, 141] on use at bounding box center [218, 142] width 11 height 11
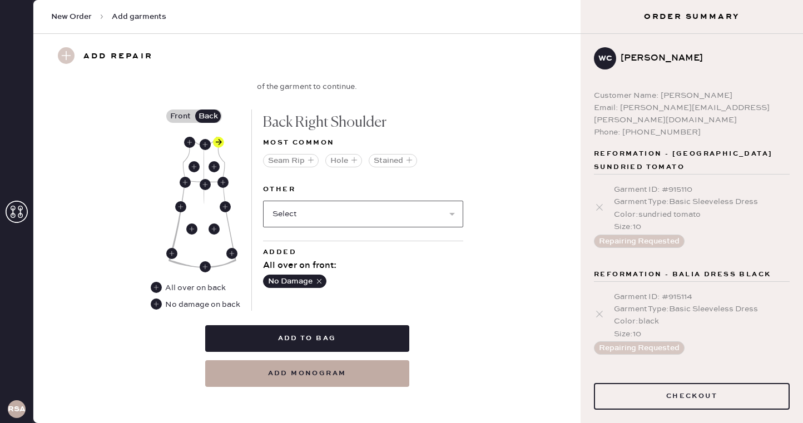
click at [337, 201] on select "Select Broken / Ripped Hem Broken Beads Broken Belt Loop Broken Button Broken C…" at bounding box center [363, 214] width 200 height 27
select select "1612"
click at [263, 201] on select "Select Broken / Ripped Hem Broken Beads Broken Belt Loop Broken Button Broken C…" at bounding box center [363, 214] width 200 height 27
select select
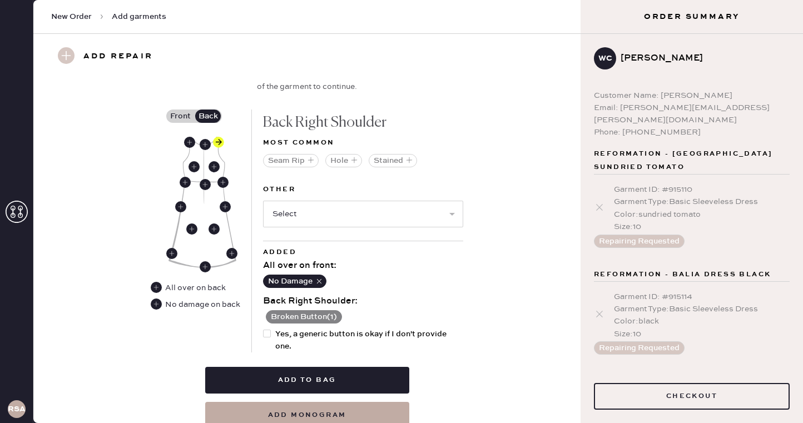
click at [264, 336] on div at bounding box center [267, 334] width 8 height 8
click at [264, 329] on input "Yes, a generic button is okay if I don't provide one." at bounding box center [263, 328] width 1 height 1
checkbox input "true"
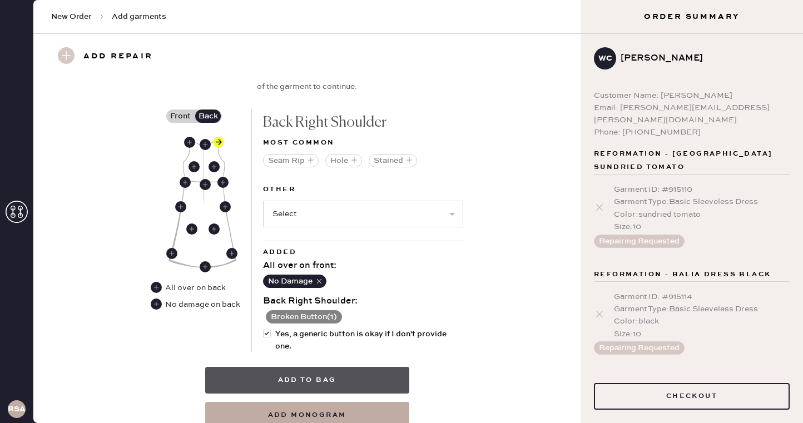
click at [336, 377] on button "Add to bag" at bounding box center [307, 380] width 204 height 27
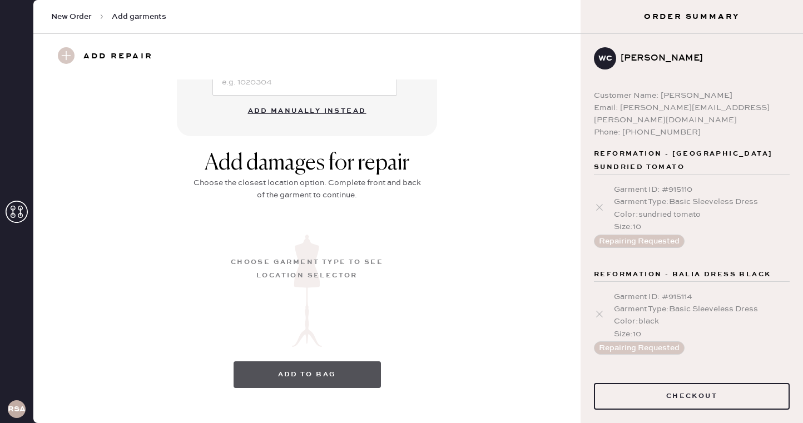
scroll to position [124, 0]
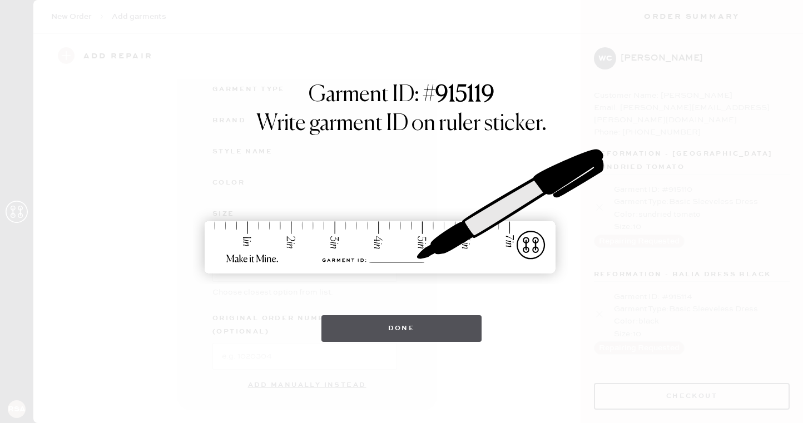
click at [370, 336] on button "Done" at bounding box center [401, 328] width 161 height 27
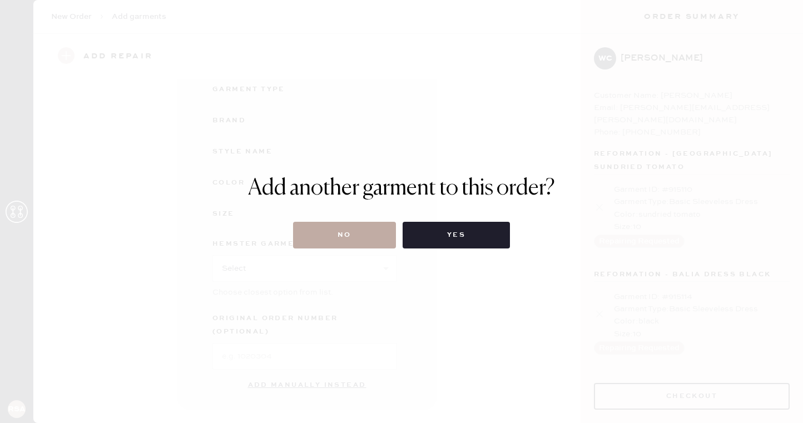
click at [339, 234] on button "No" at bounding box center [344, 235] width 103 height 27
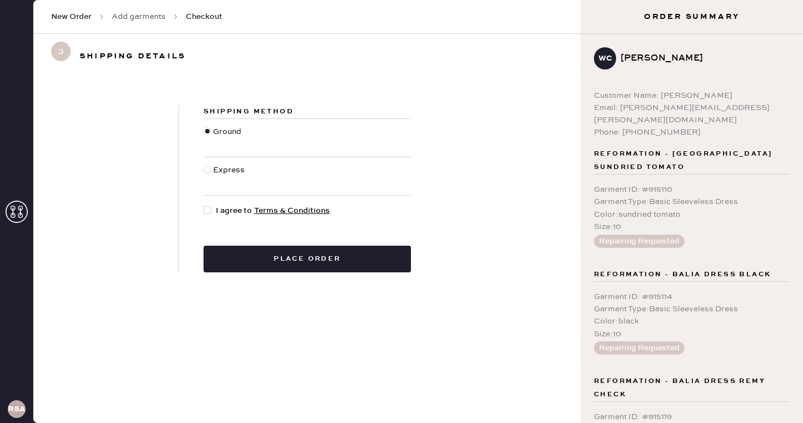
click at [228, 208] on span "I agree to Terms & Conditions" at bounding box center [273, 211] width 114 height 12
click at [204, 205] on input "I agree to Terms & Conditions" at bounding box center [204, 205] width 1 height 1
checkbox input "true"
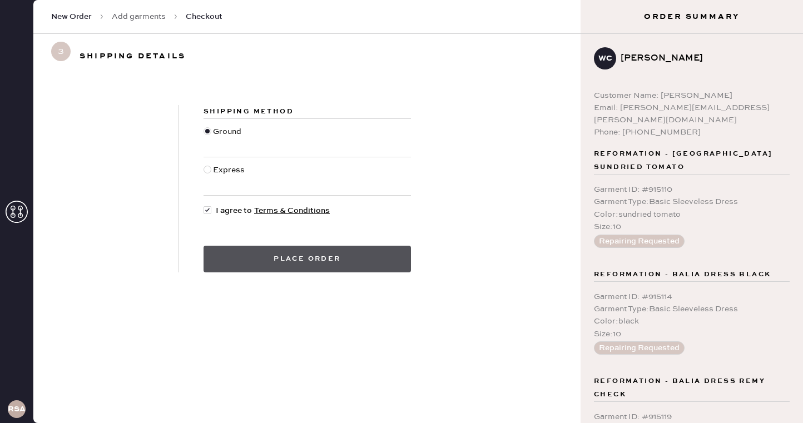
click at [273, 252] on button "Place order" at bounding box center [307, 259] width 207 height 27
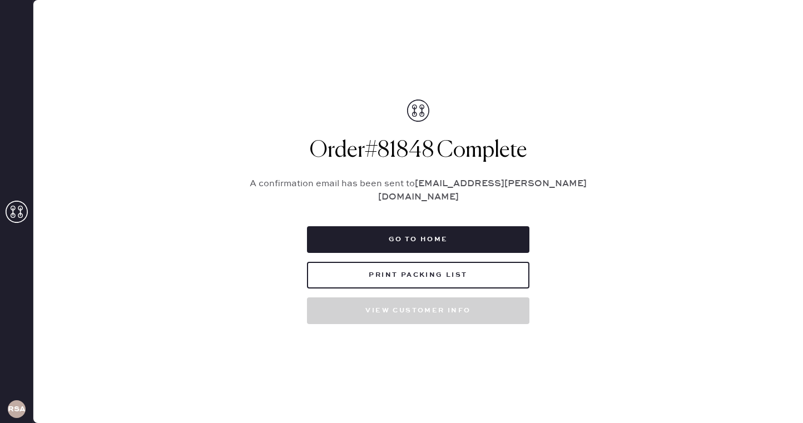
click at [451, 320] on div "Packing list Order # 81848 Customer information # 87136 Whitney Clarfield whitn…" at bounding box center [418, 211] width 770 height 423
